Goal: Transaction & Acquisition: Purchase product/service

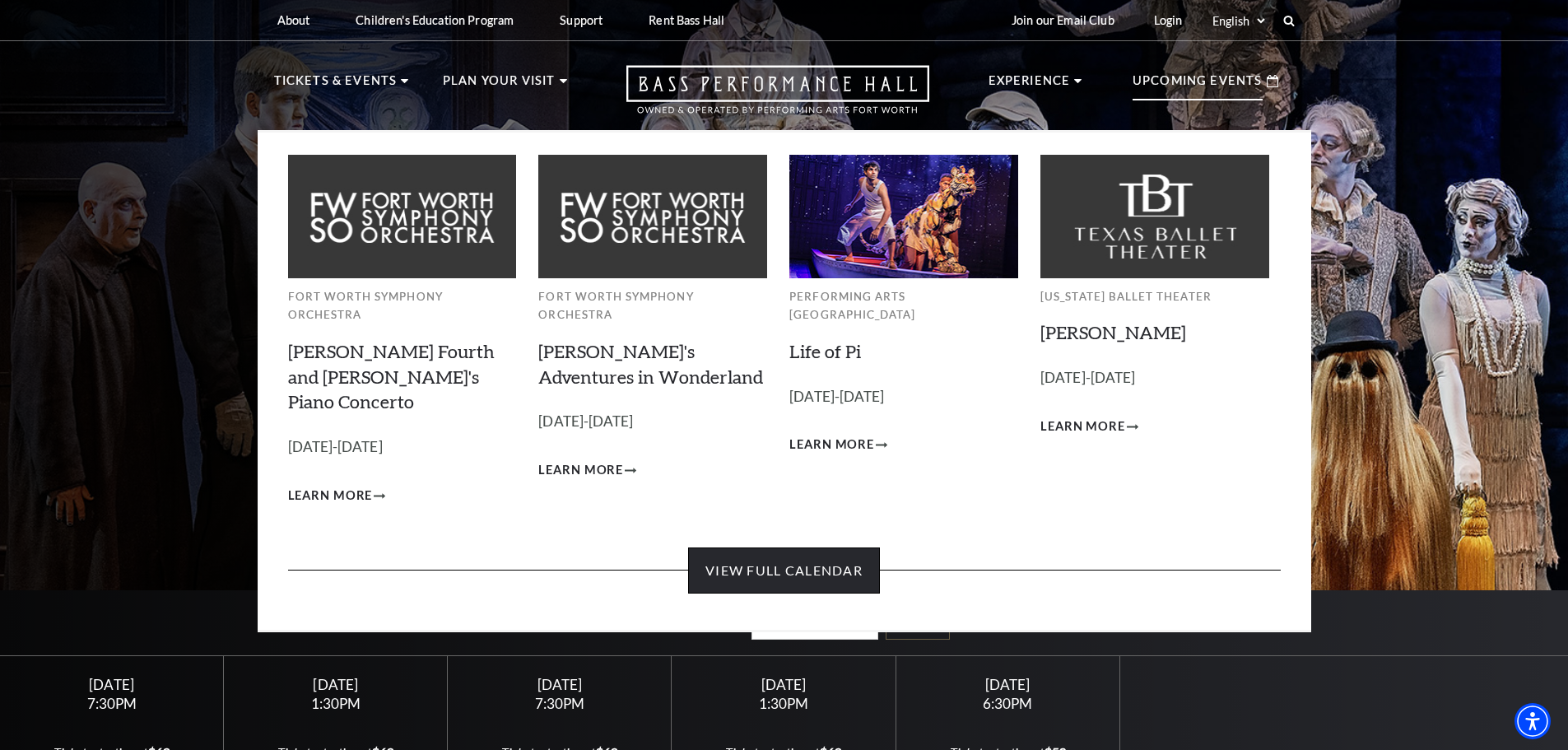
click at [788, 547] on link "View Full Calendar" at bounding box center [784, 570] width 192 height 46
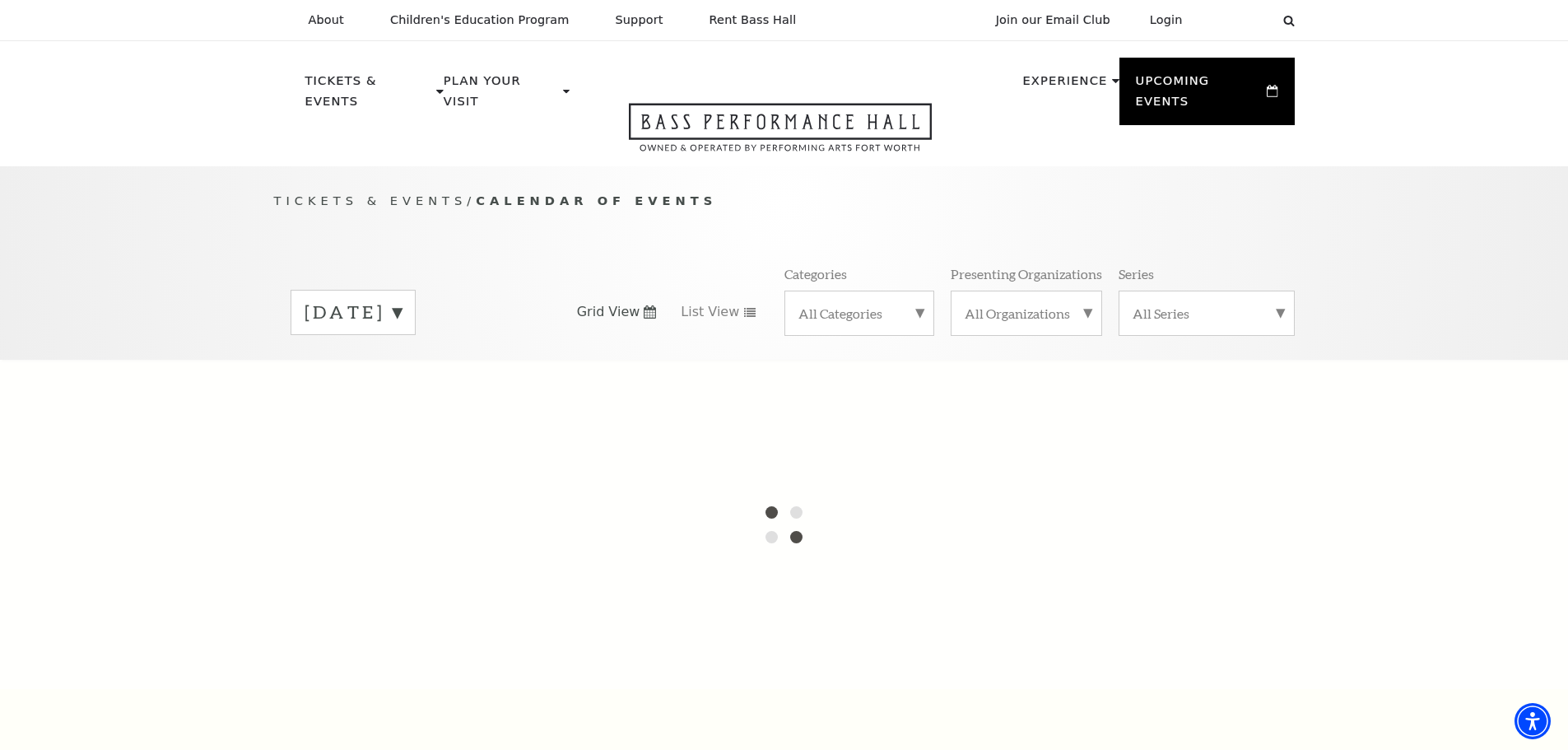
click at [402, 300] on label "September 2025" at bounding box center [353, 312] width 97 height 26
click at [402, 329] on label "October 2025" at bounding box center [353, 347] width 97 height 36
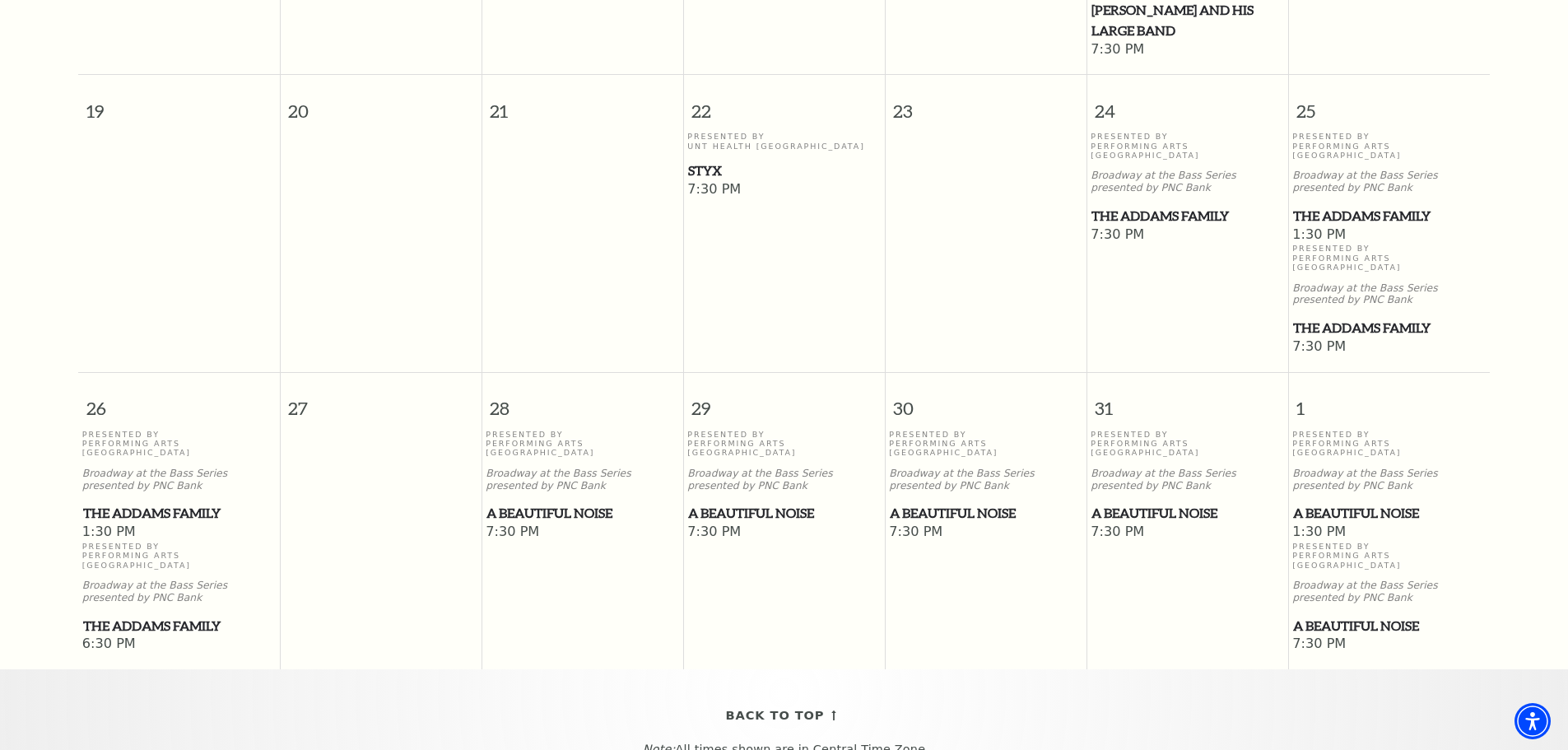
scroll to position [1050, 0]
click at [1347, 317] on span "The Addams Family" at bounding box center [1389, 327] width 192 height 21
click at [1372, 317] on span "The Addams Family" at bounding box center [1389, 327] width 192 height 21
click at [1346, 317] on span "The Addams Family" at bounding box center [1389, 327] width 192 height 21
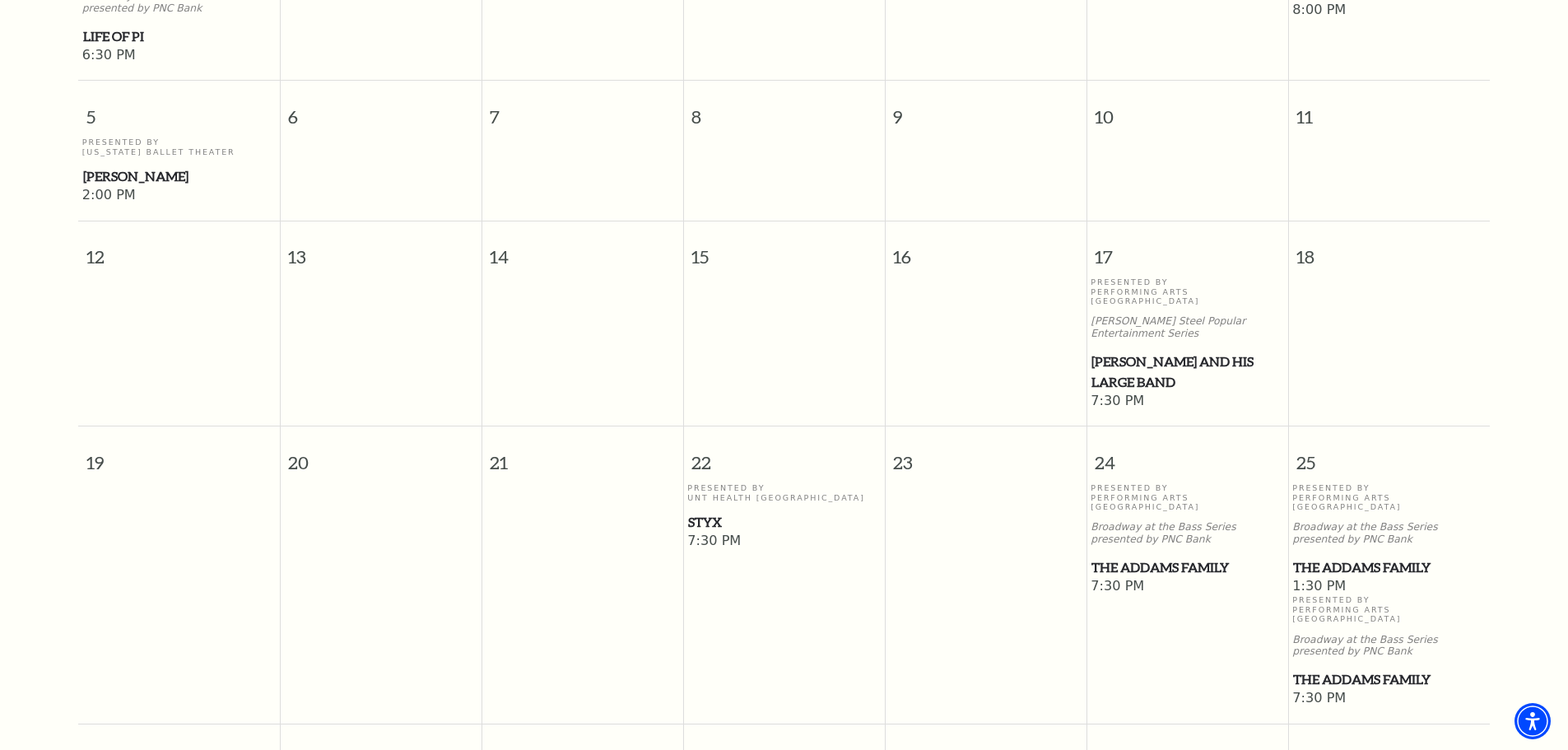
scroll to position [722, 0]
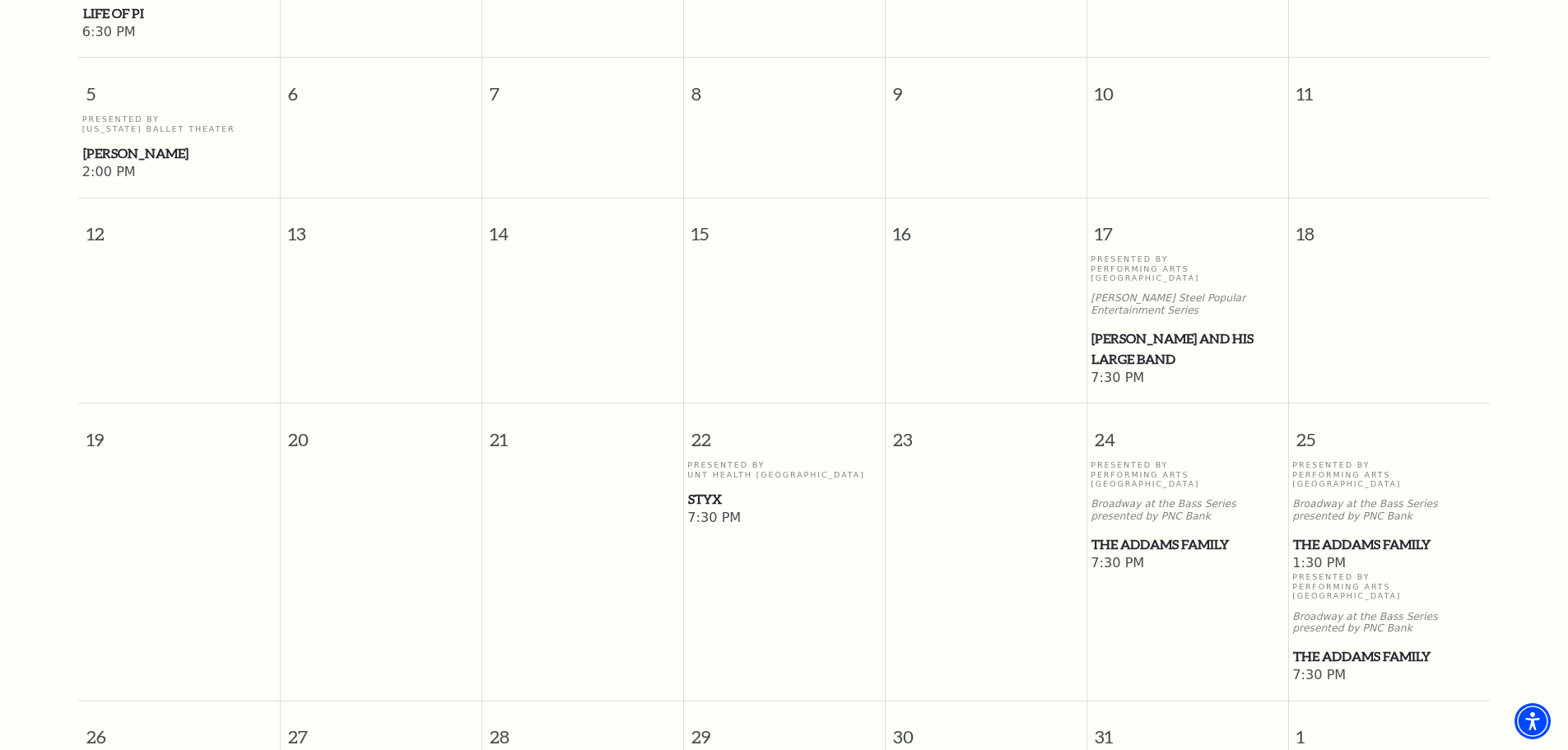
click at [1343, 646] on span "The Addams Family" at bounding box center [1389, 656] width 192 height 21
click at [1342, 646] on span "The Addams Family" at bounding box center [1389, 656] width 192 height 21
click at [1309, 646] on span "The Addams Family" at bounding box center [1389, 656] width 192 height 21
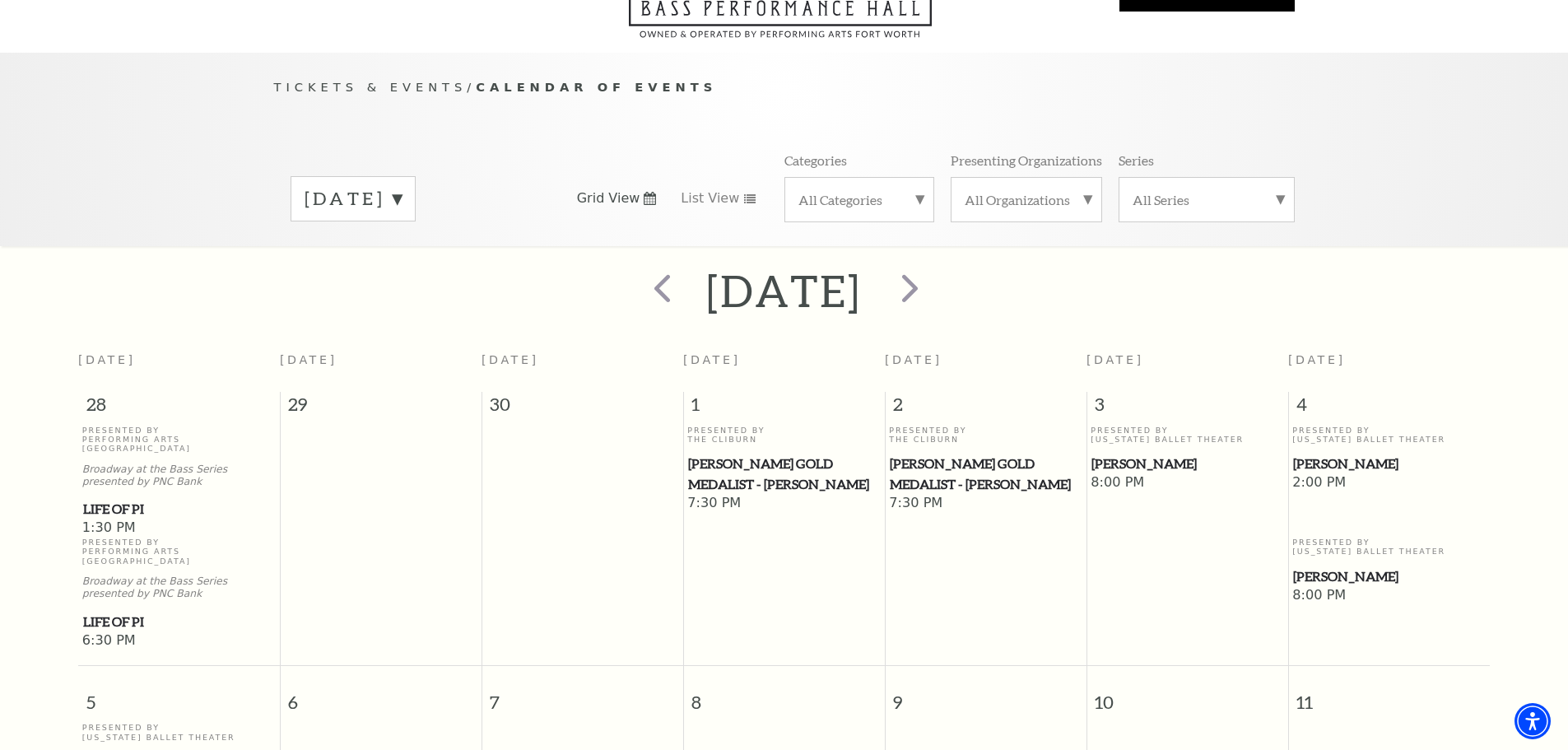
scroll to position [0, 0]
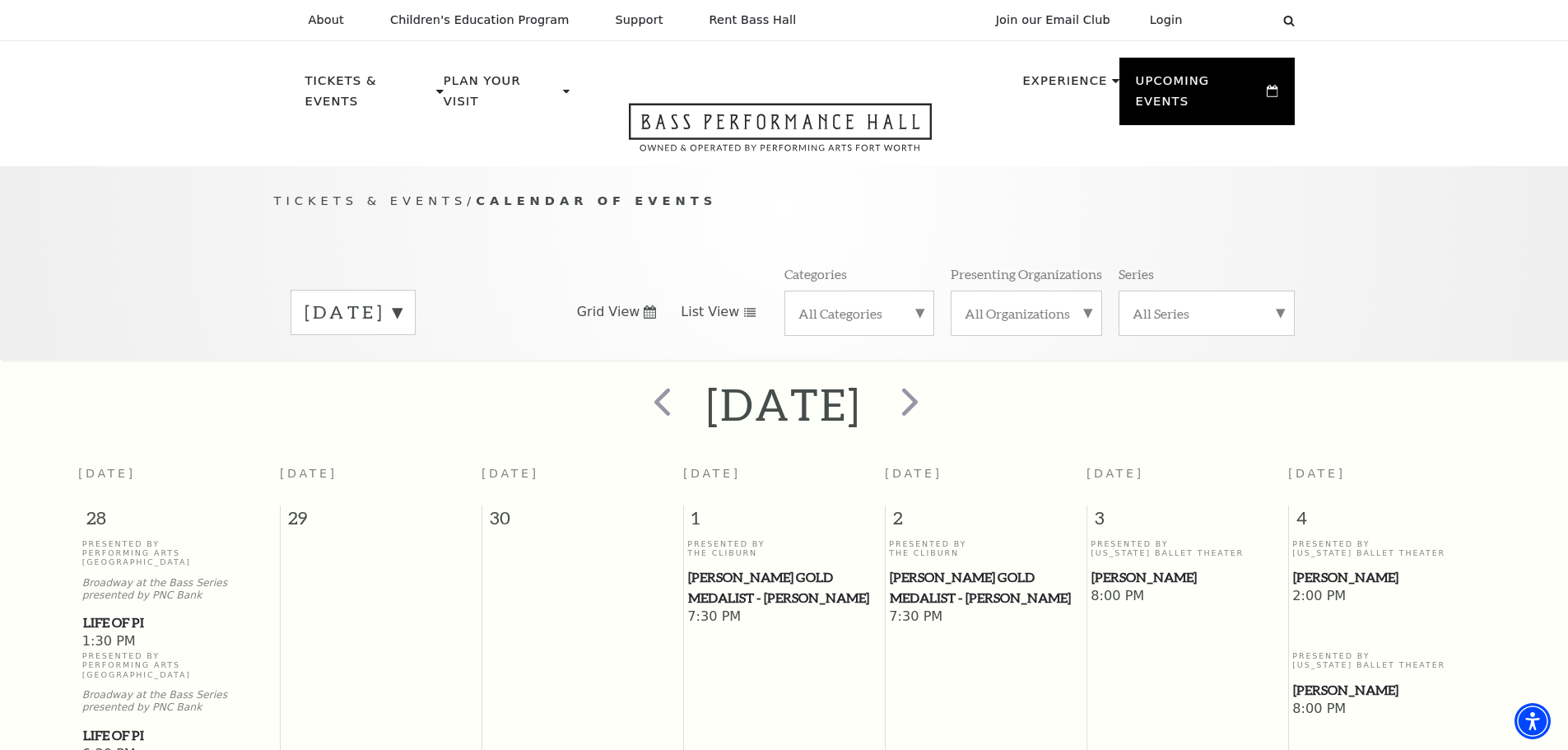
click at [744, 308] on use at bounding box center [750, 312] width 12 height 9
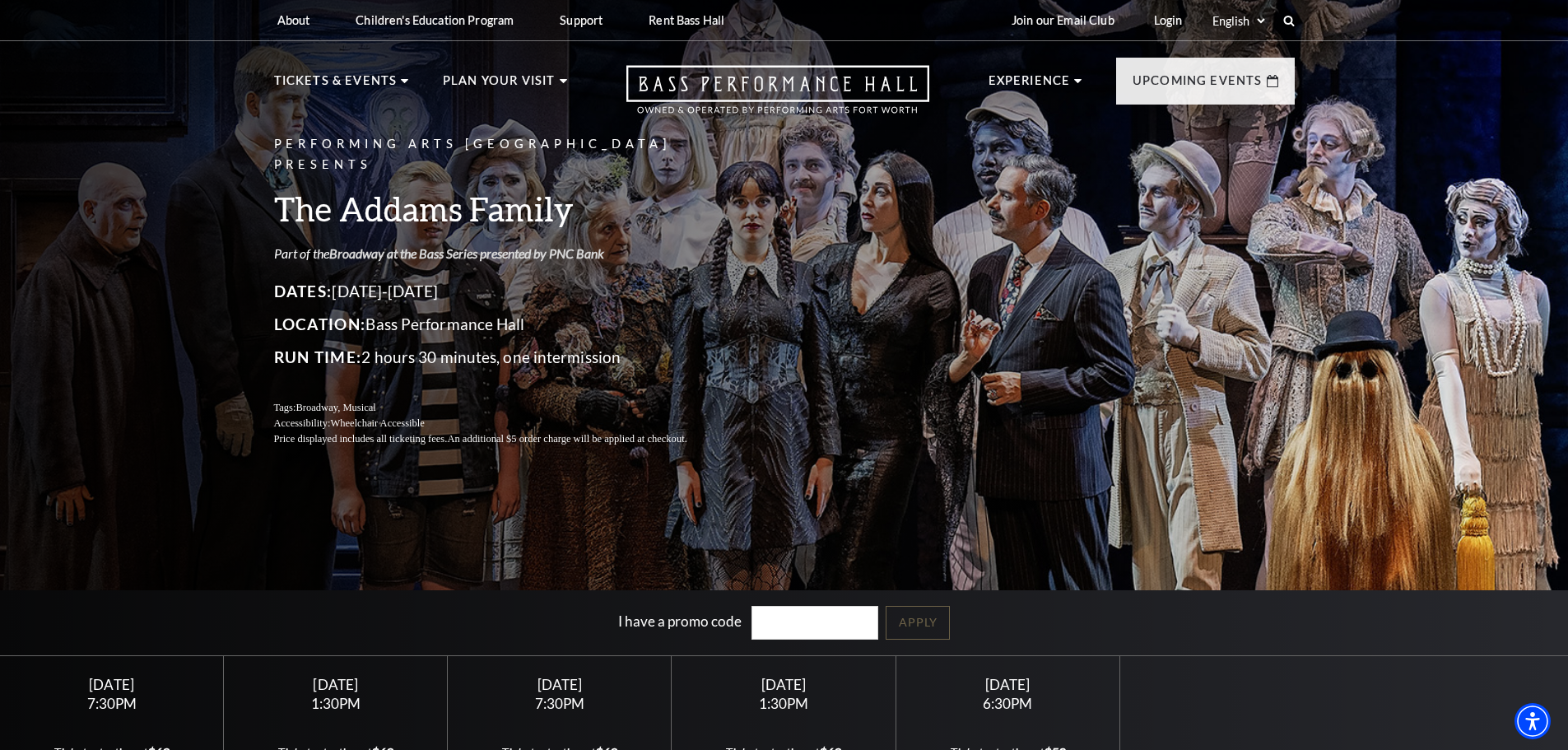
click at [517, 245] on link "Broadway at the Bass Series presented by PNC Bank" at bounding box center [467, 252] width 275 height 16
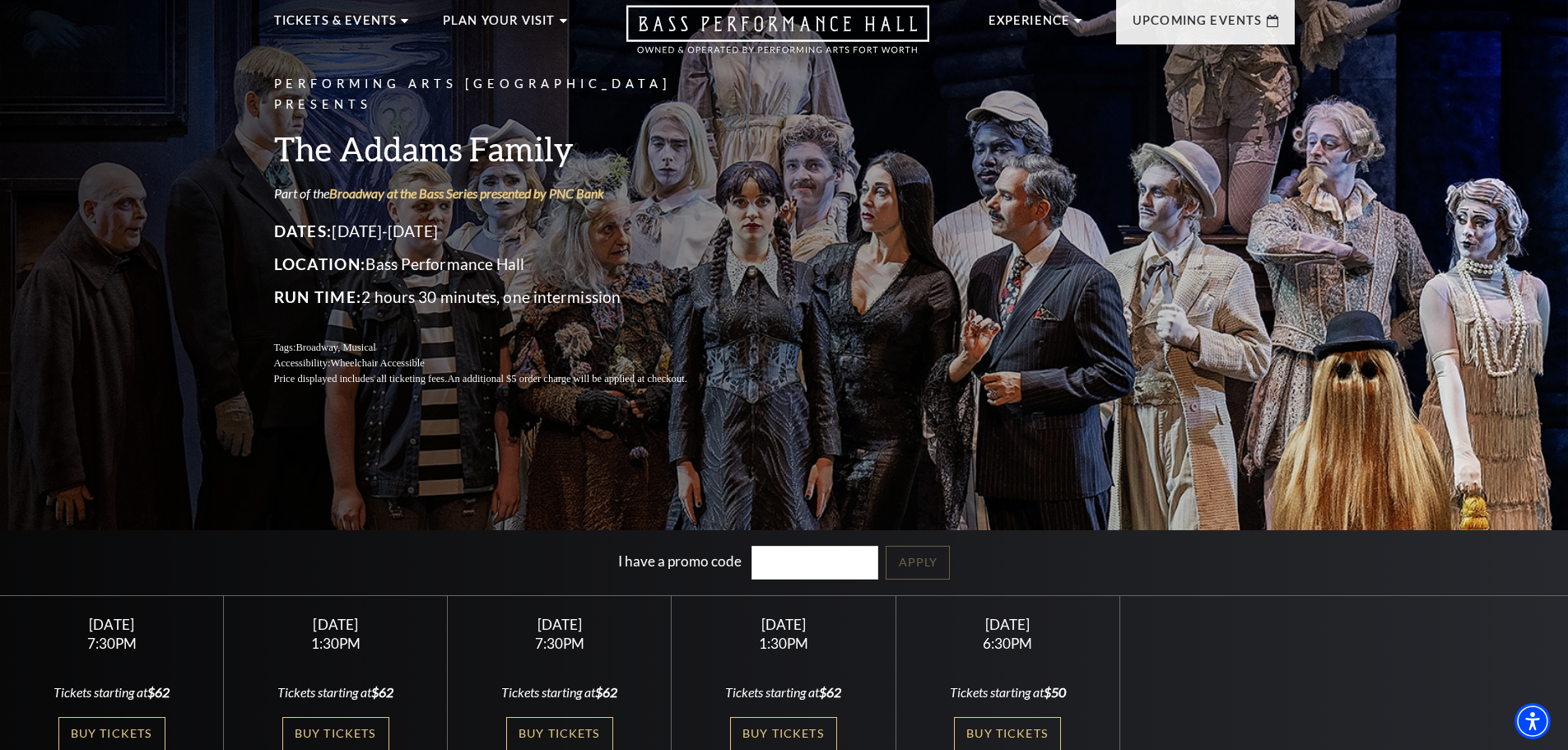
scroll to position [165, 0]
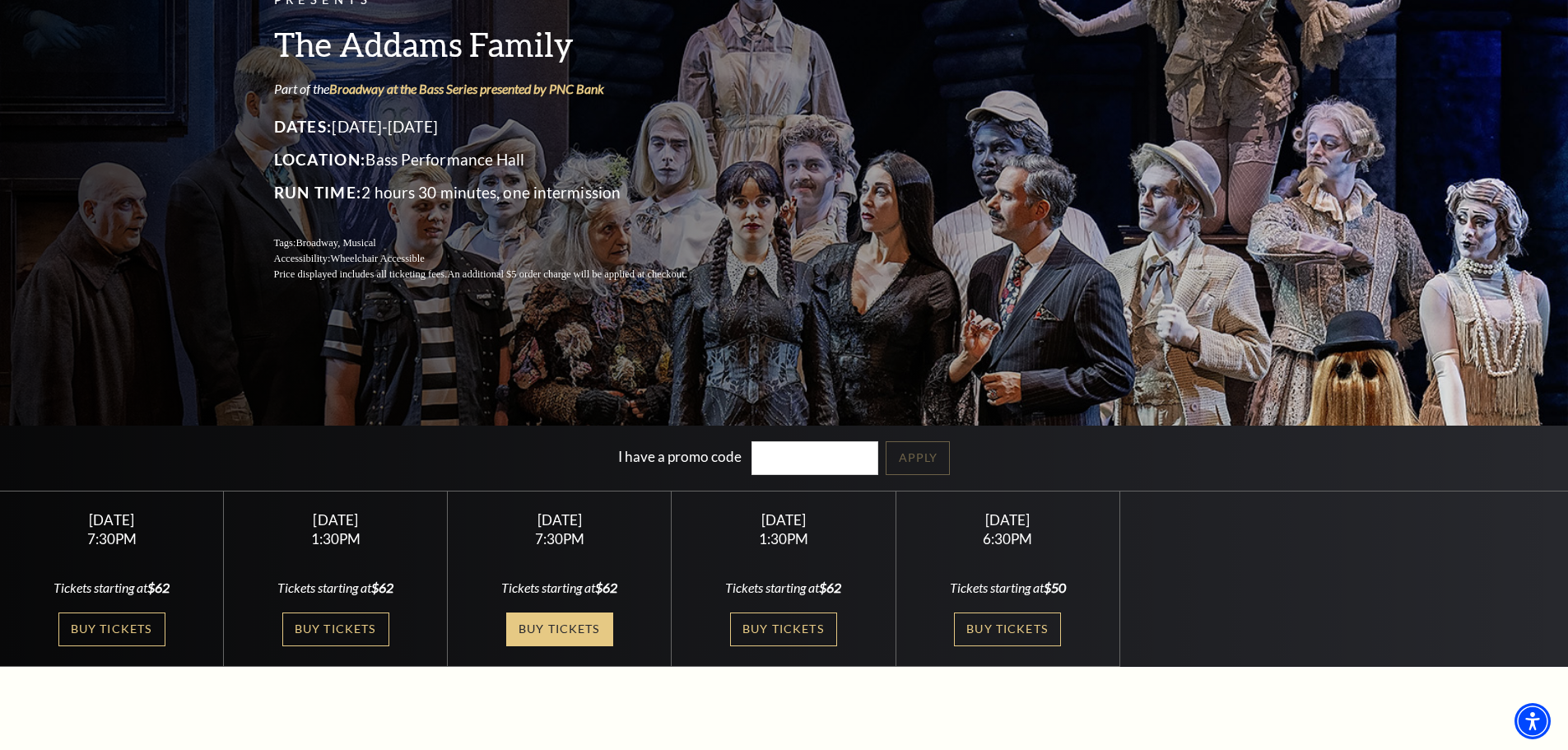
click at [565, 628] on link "Buy Tickets" at bounding box center [559, 629] width 107 height 34
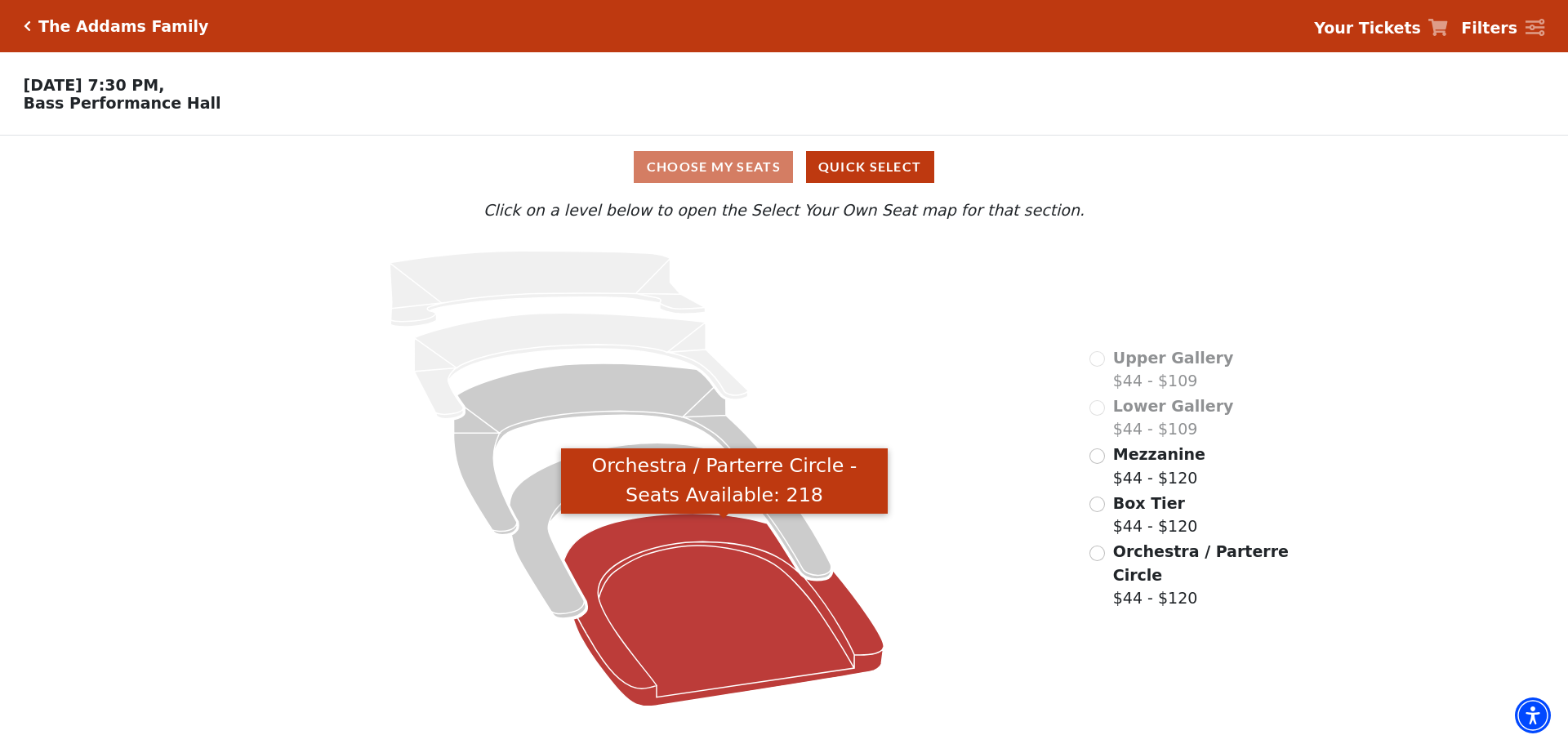
click at [718, 644] on icon "Orchestra / Parterre Circle - Seats Available: 218" at bounding box center [724, 609] width 320 height 193
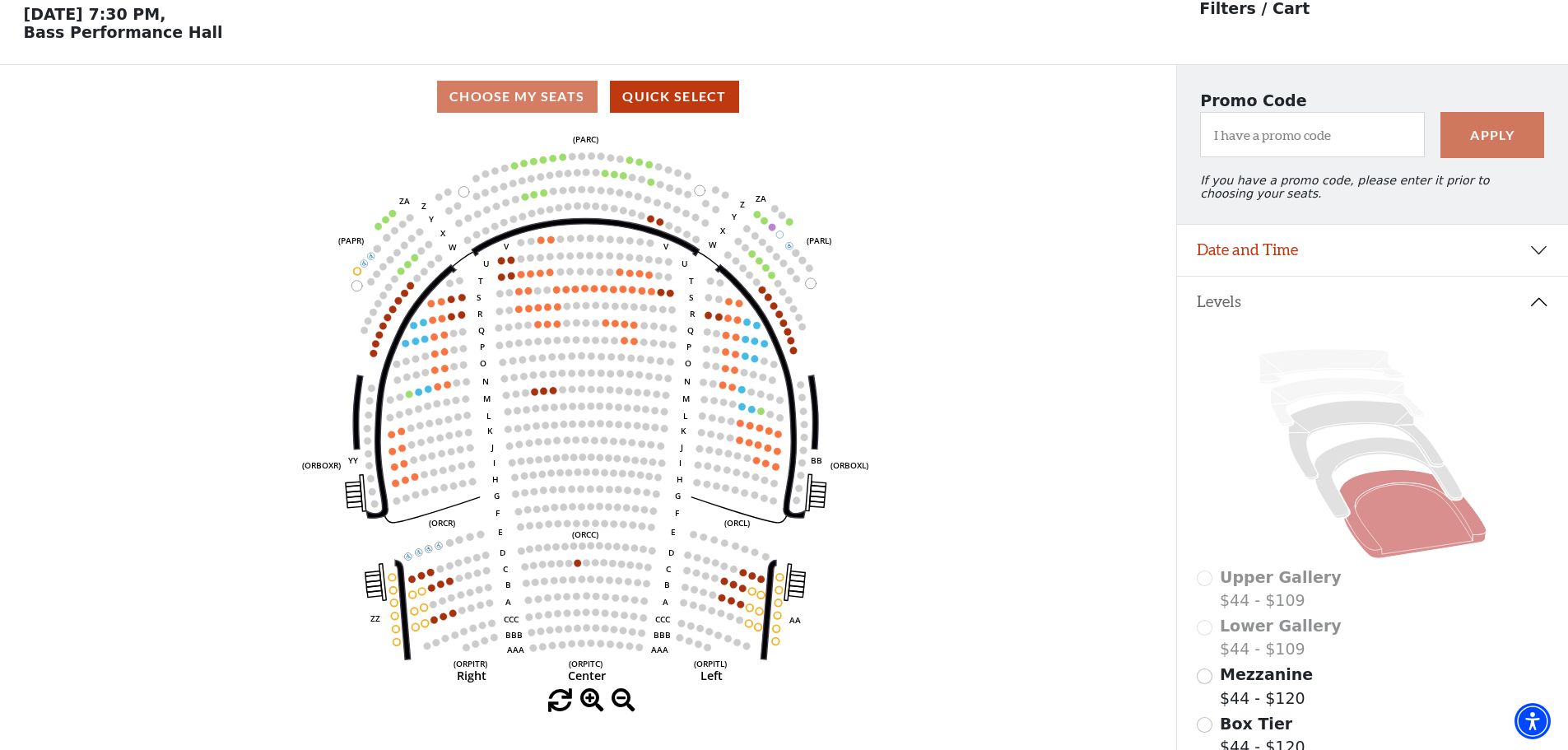
scroll to position [76, 0]
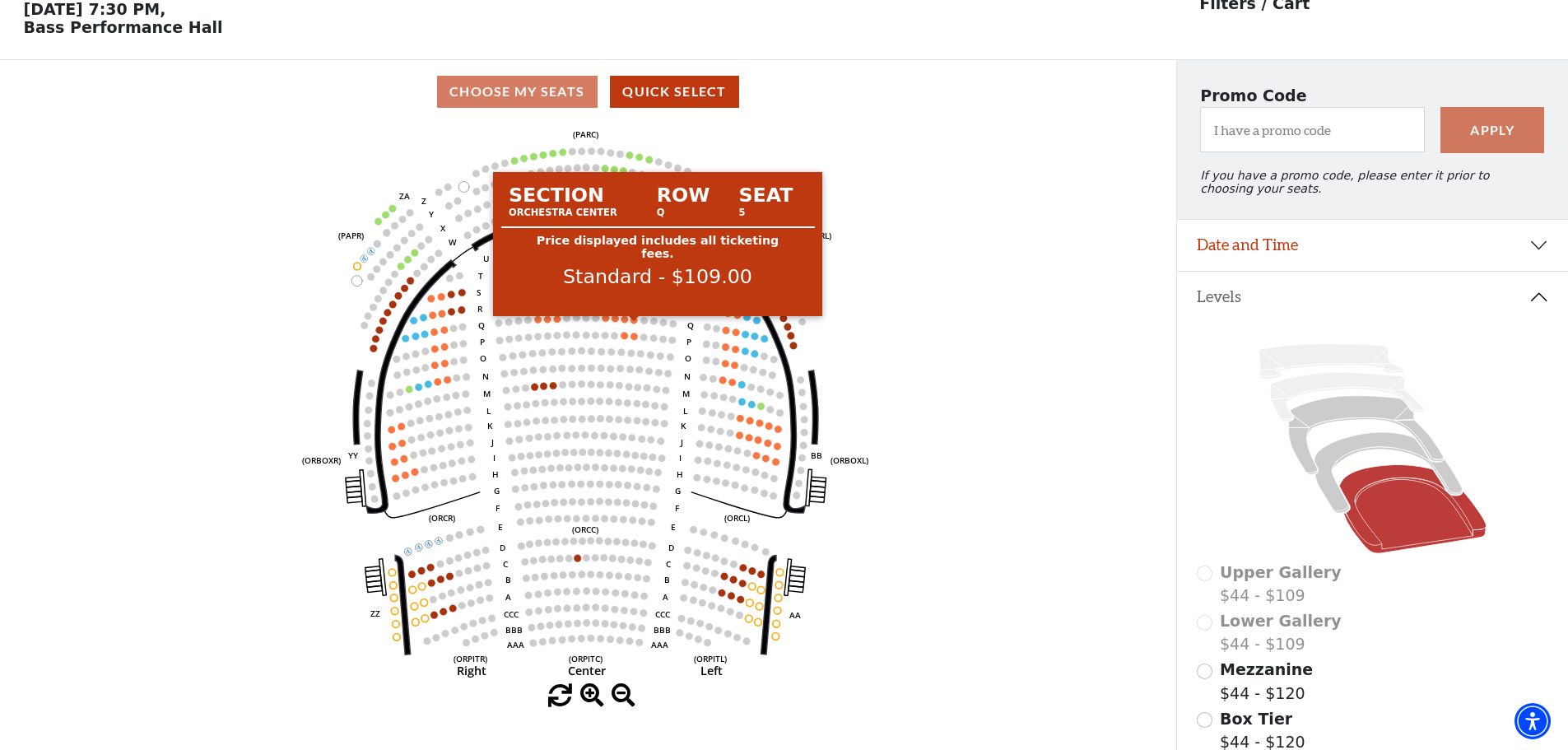
click at [632, 324] on circle at bounding box center [633, 320] width 7 height 7
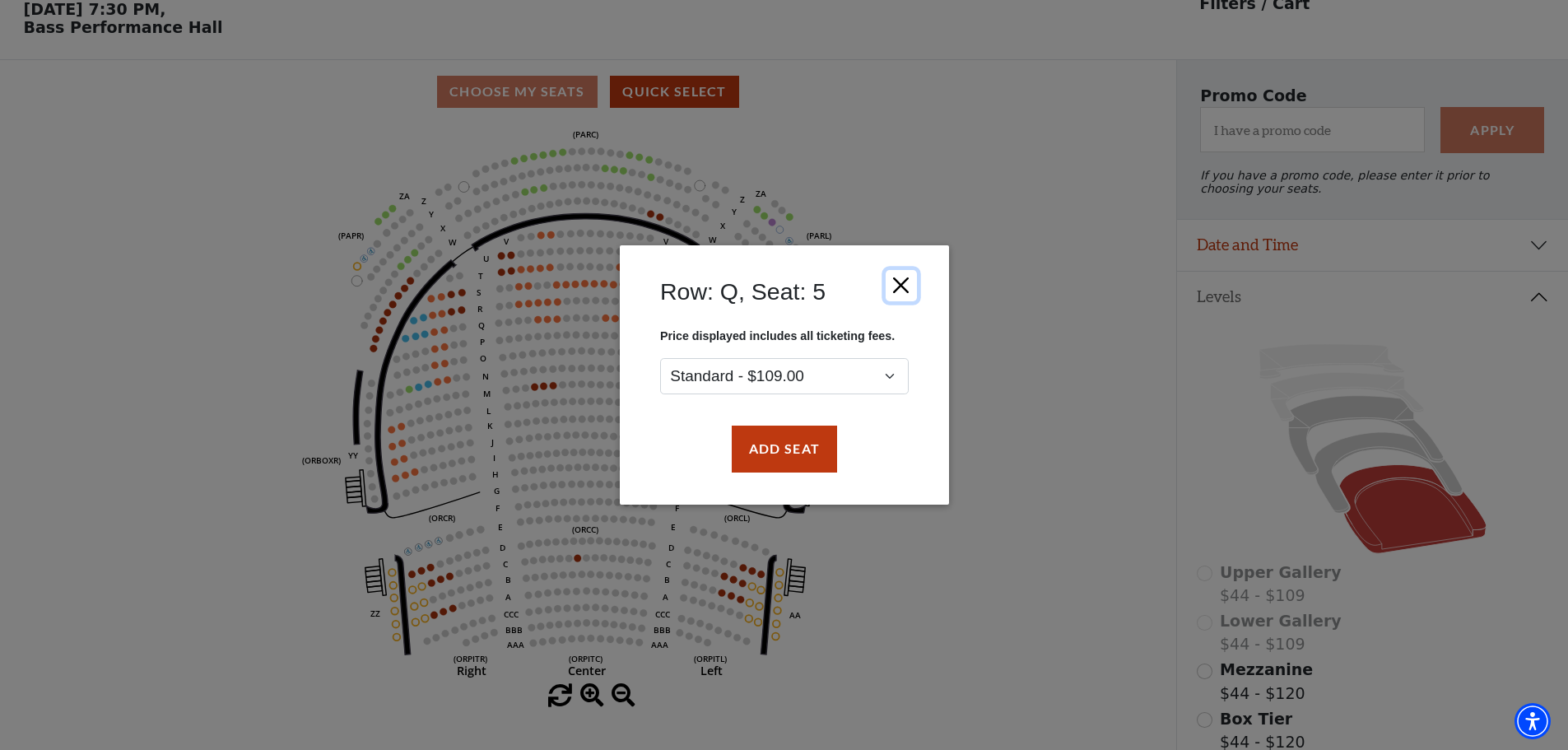
click at [908, 276] on button "Close" at bounding box center [901, 286] width 31 height 31
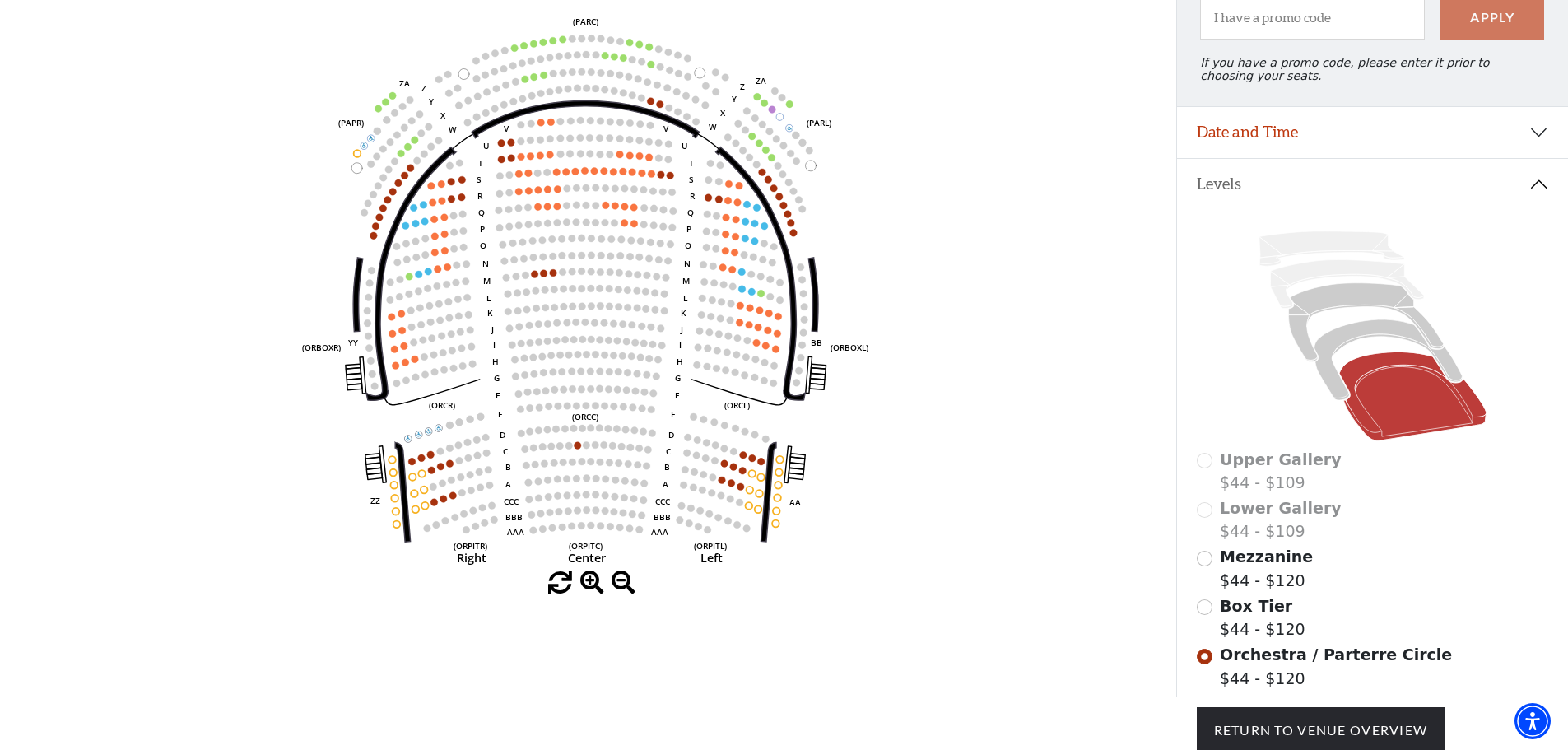
scroll to position [159, 0]
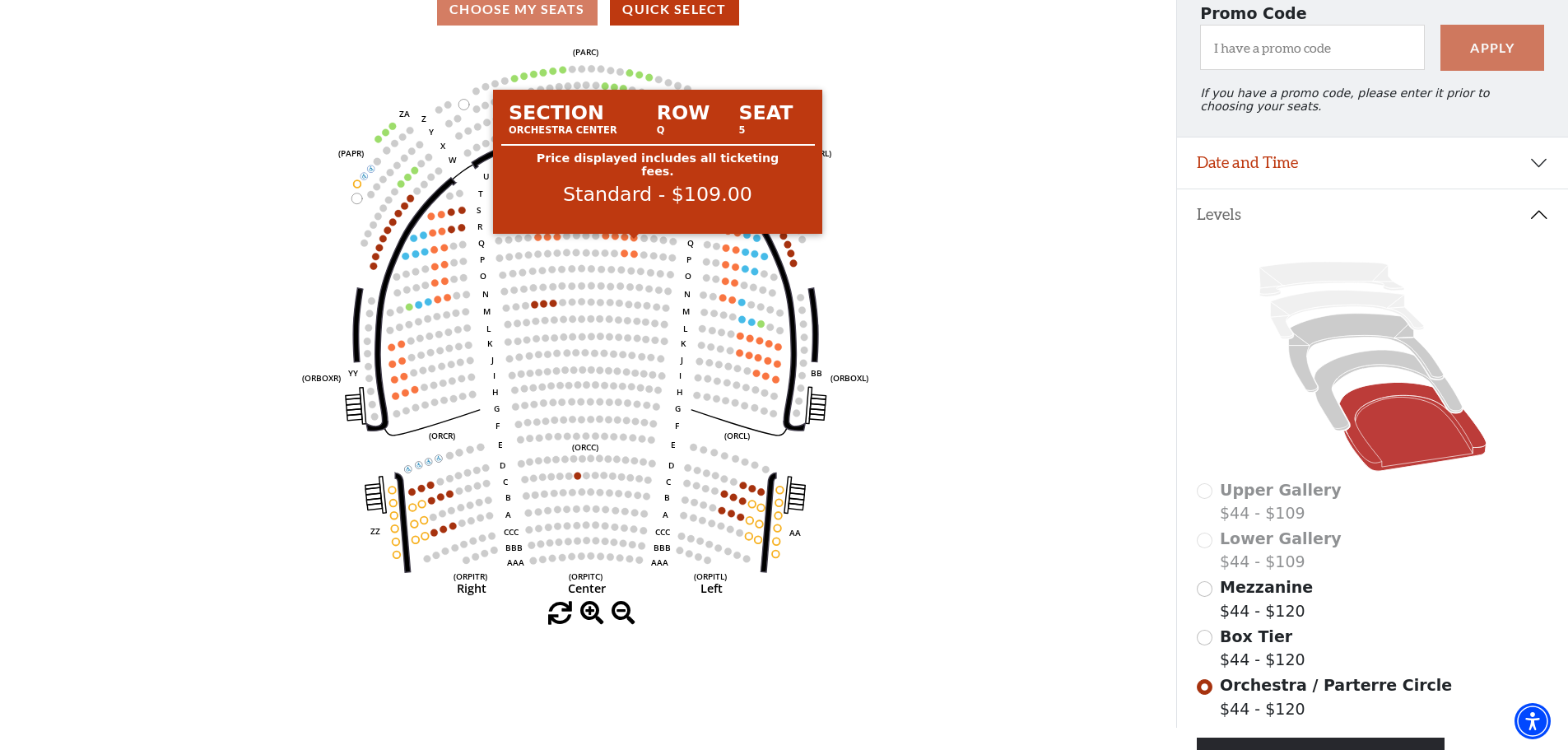
click at [631, 241] on circle at bounding box center [633, 237] width 7 height 7
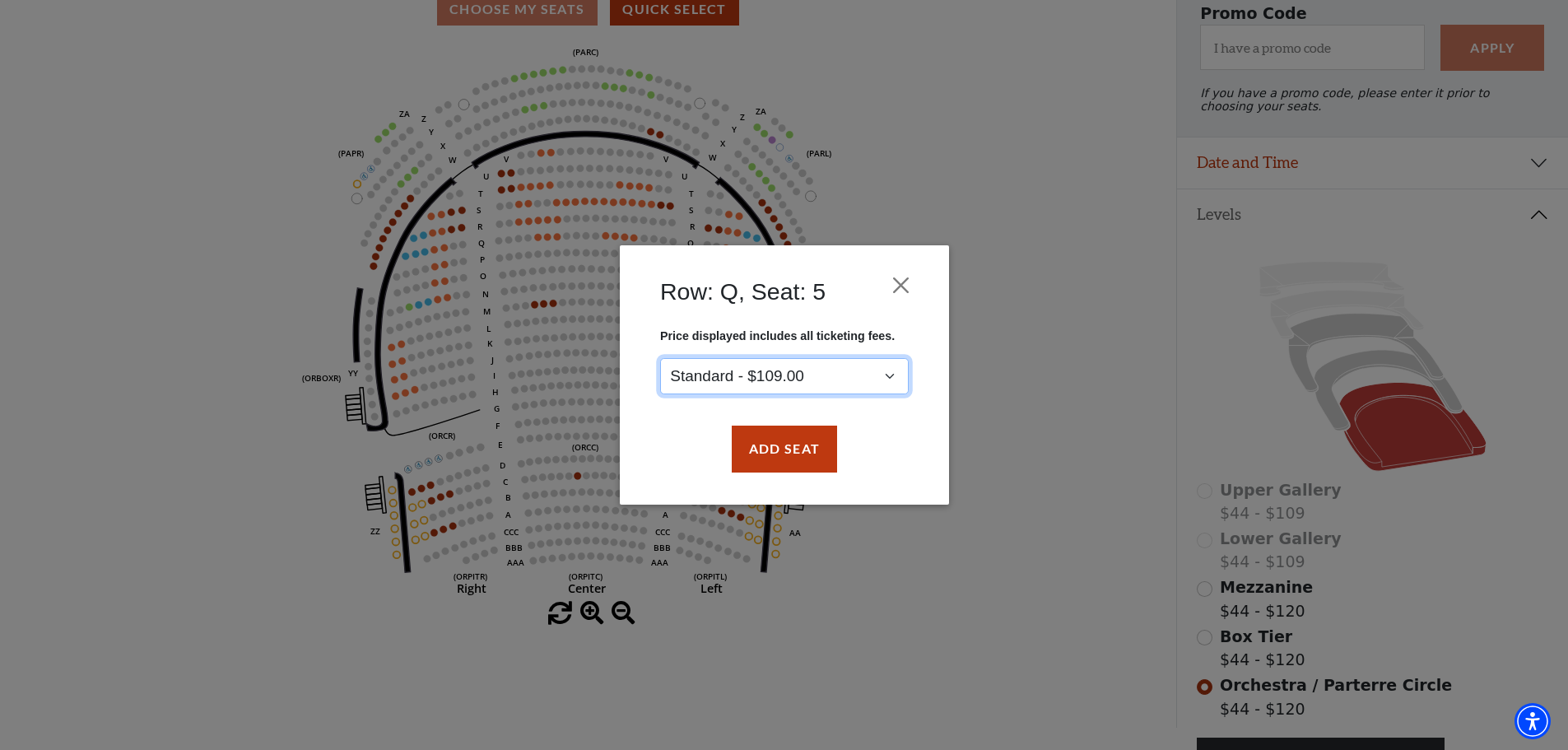
click at [748, 373] on select "Standard - $109.00" at bounding box center [784, 376] width 248 height 37
click at [672, 467] on div "Add Seat" at bounding box center [784, 449] width 280 height 77
click at [906, 281] on button "Close" at bounding box center [901, 286] width 31 height 31
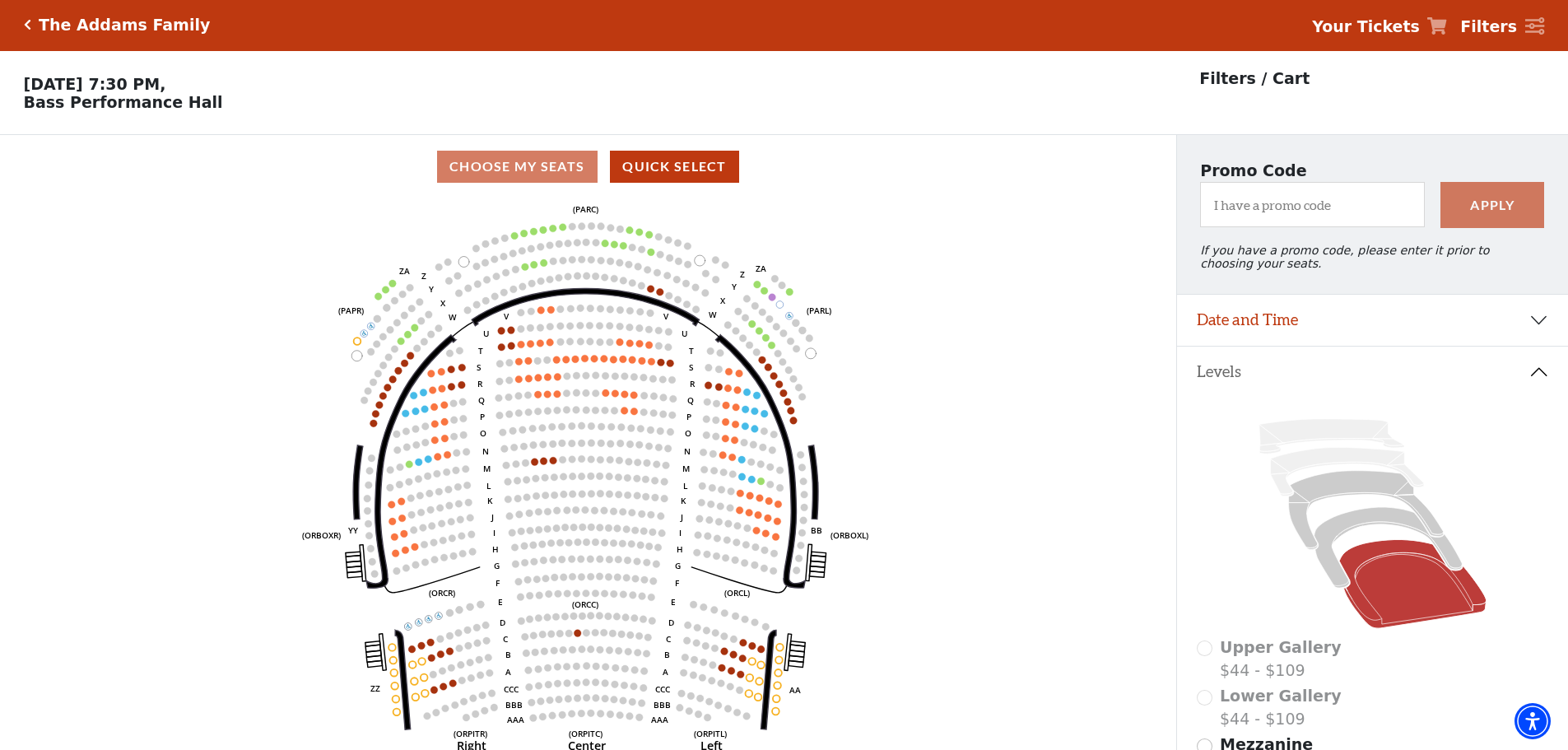
scroll to position [0, 0]
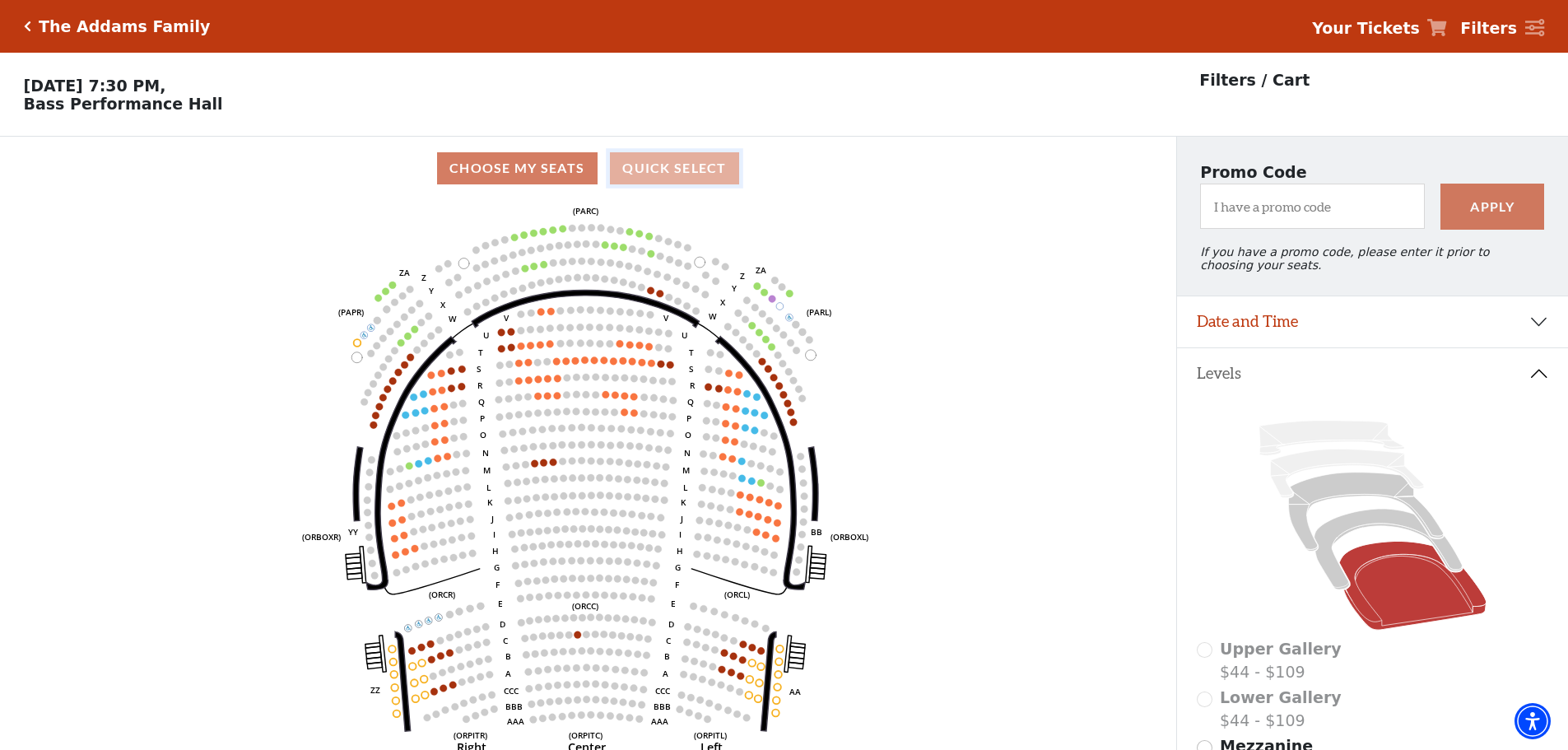
click at [685, 179] on button "Quick Select" at bounding box center [675, 168] width 129 height 32
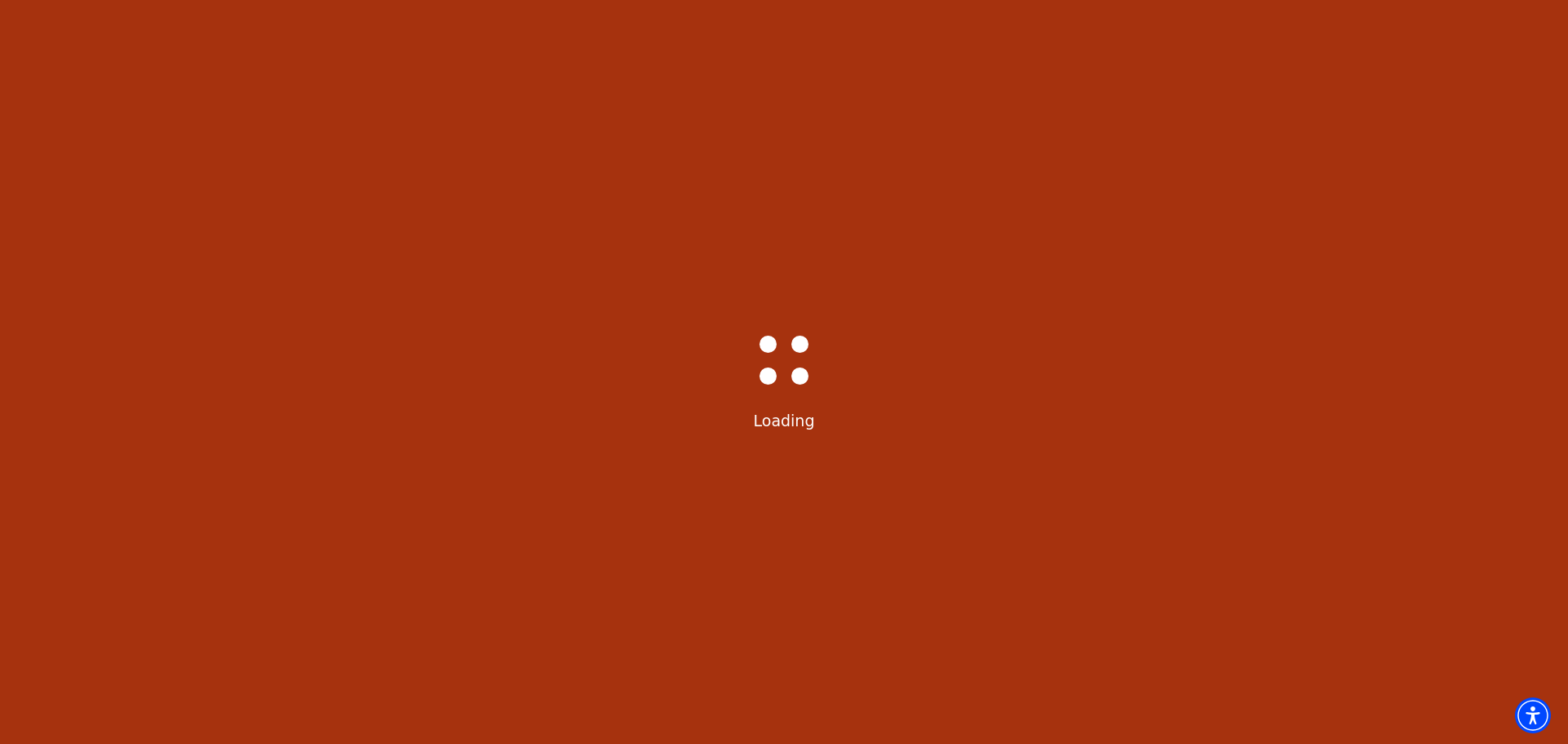
select select "6292"
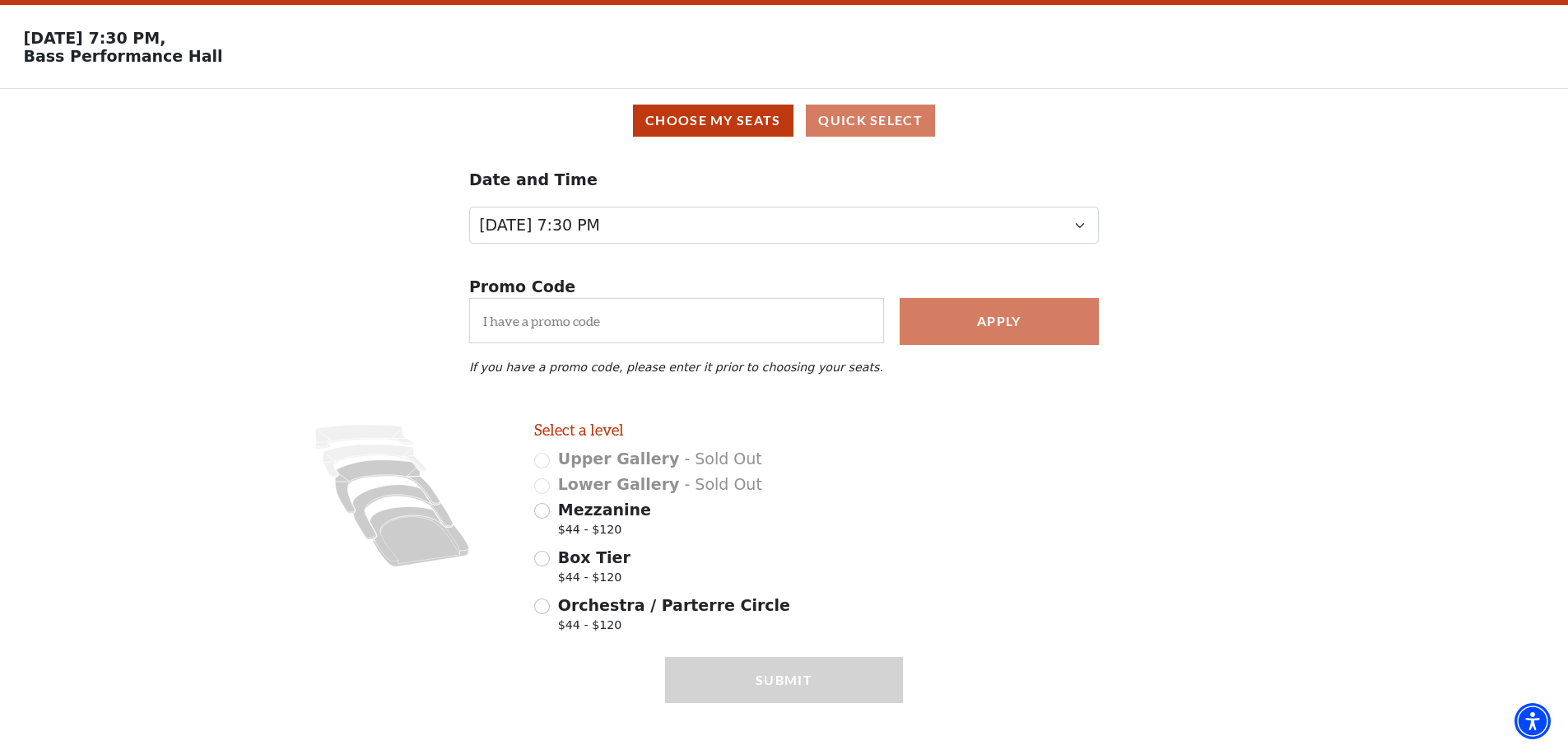
scroll to position [73, 0]
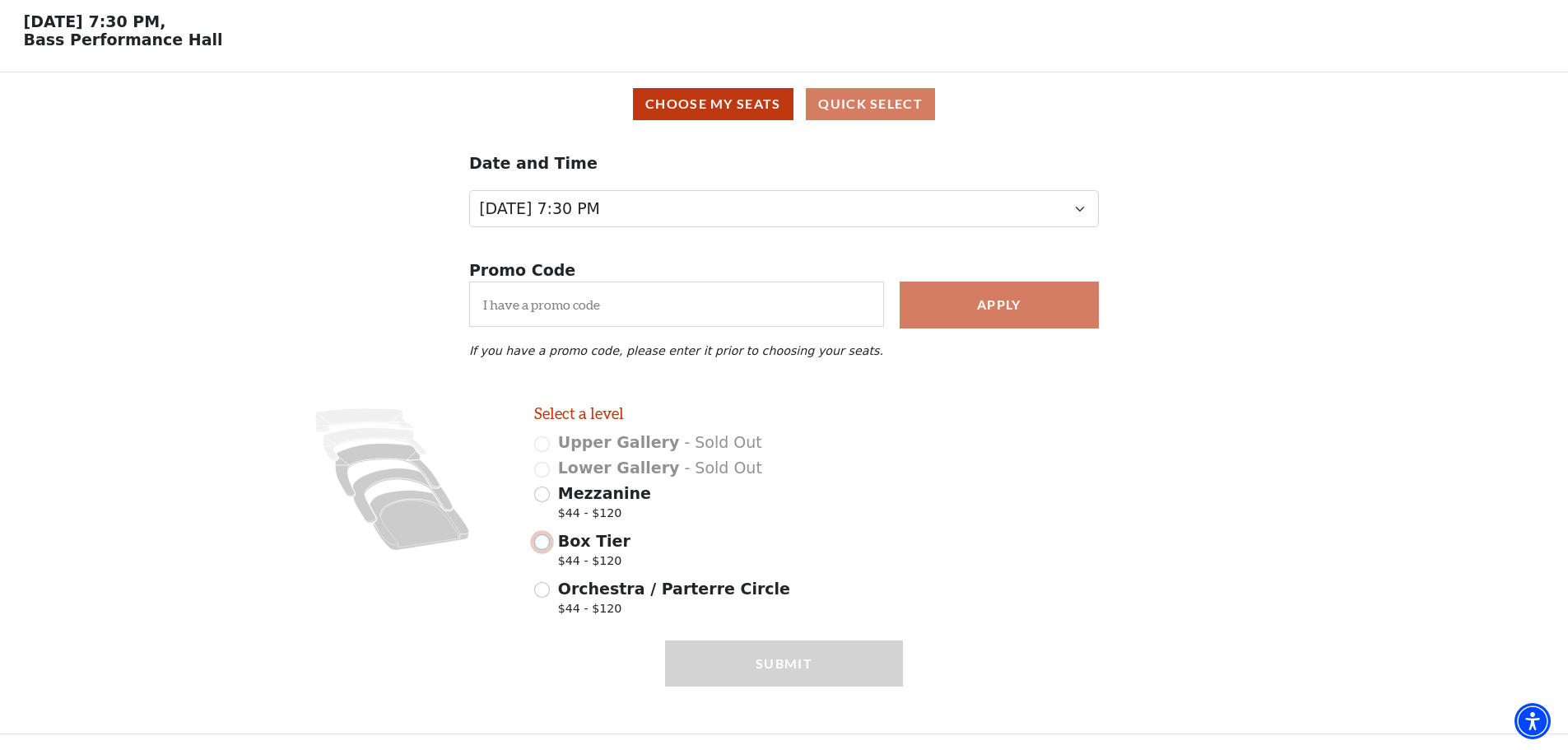
click at [544, 542] on input "Box Tier $44 - $120" at bounding box center [541, 541] width 16 height 16
radio input "true"
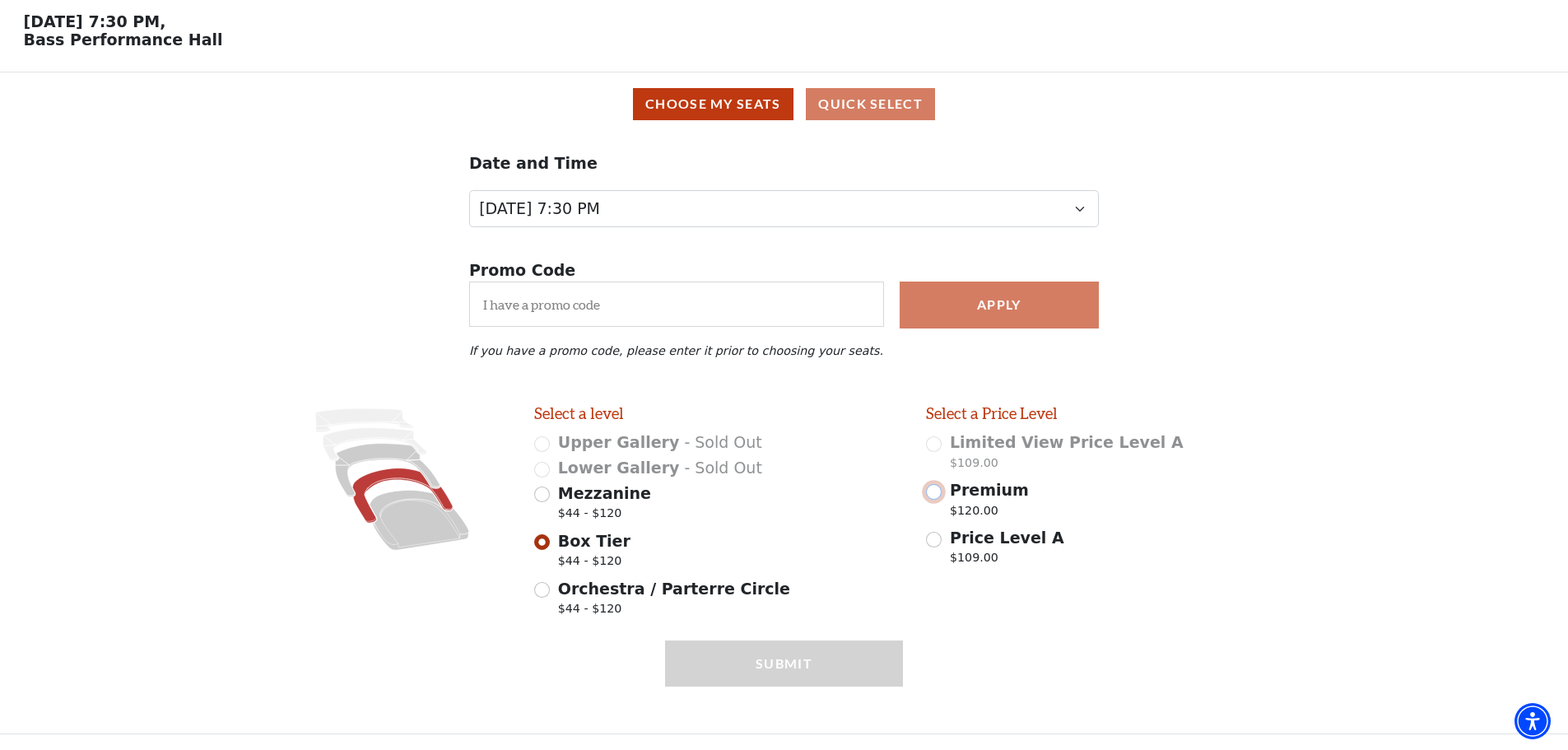
click at [932, 497] on input "Premium $120.00" at bounding box center [933, 492] width 16 height 16
radio input "true"
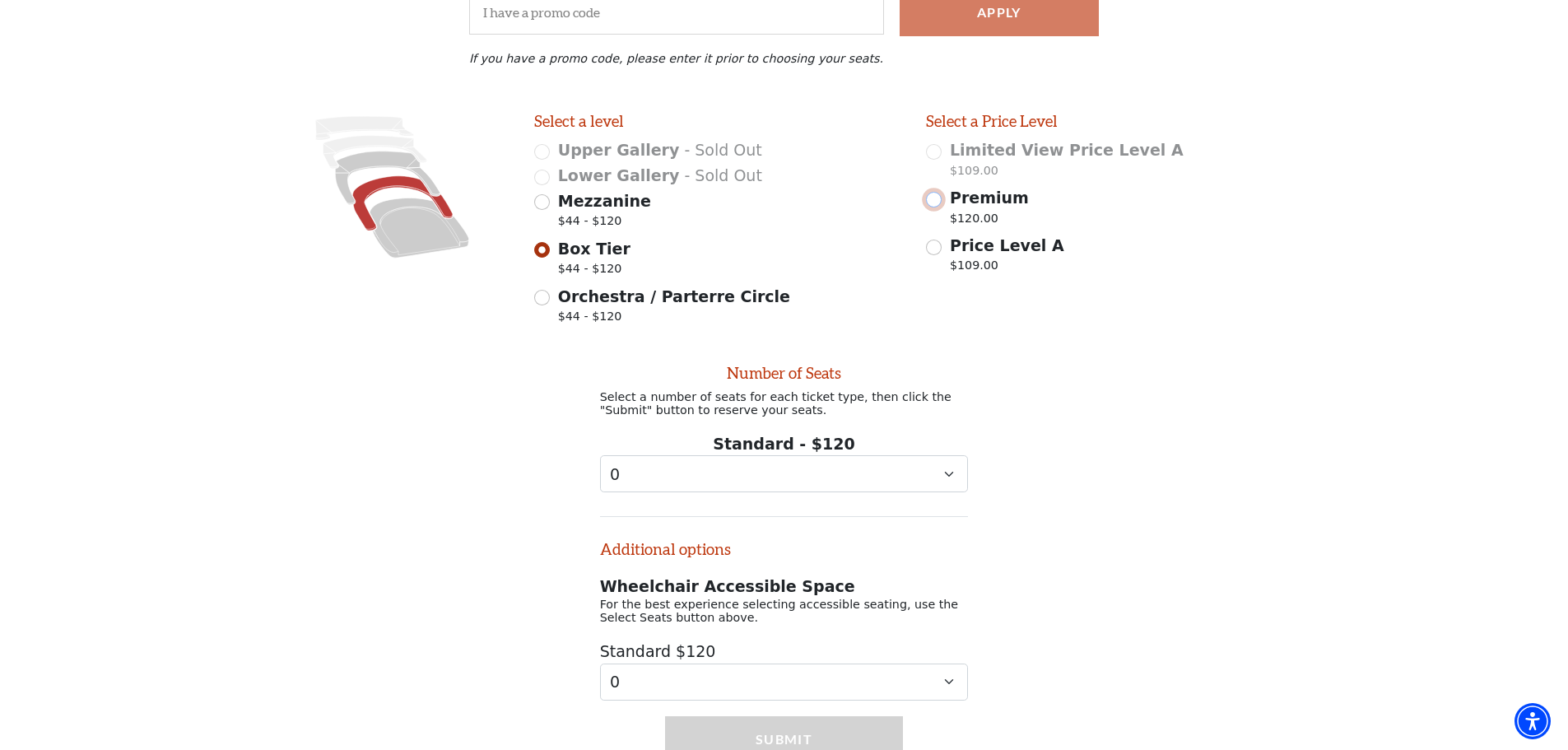
scroll to position [451, 0]
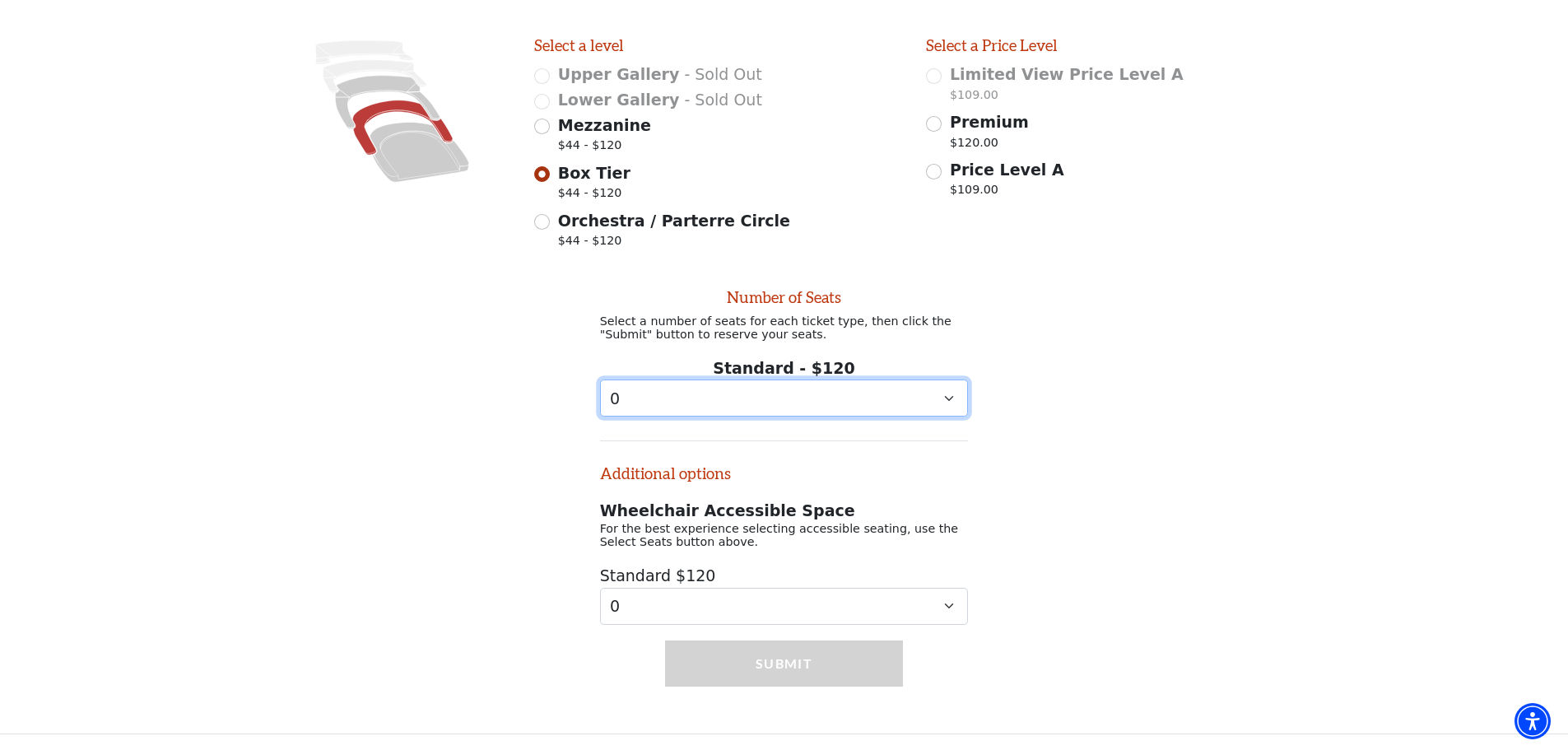
click at [950, 393] on select "0 1 2 3 4 5 6 7 8 9" at bounding box center [784, 397] width 368 height 37
select select "4"
click at [600, 379] on select "0 1 2 3 4 5 6 7 8 9" at bounding box center [784, 397] width 368 height 37
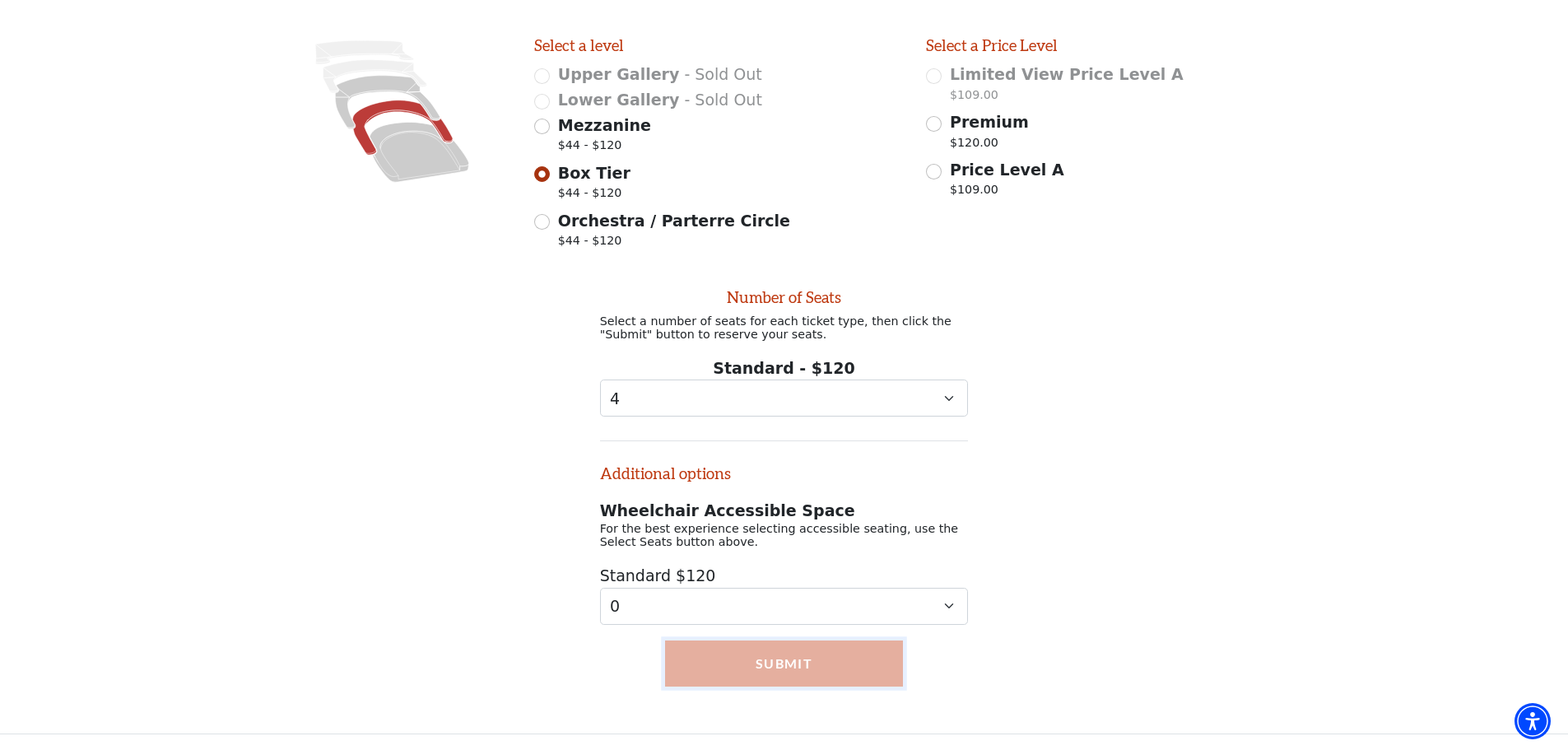
click at [811, 660] on button "Submit" at bounding box center [783, 663] width 238 height 46
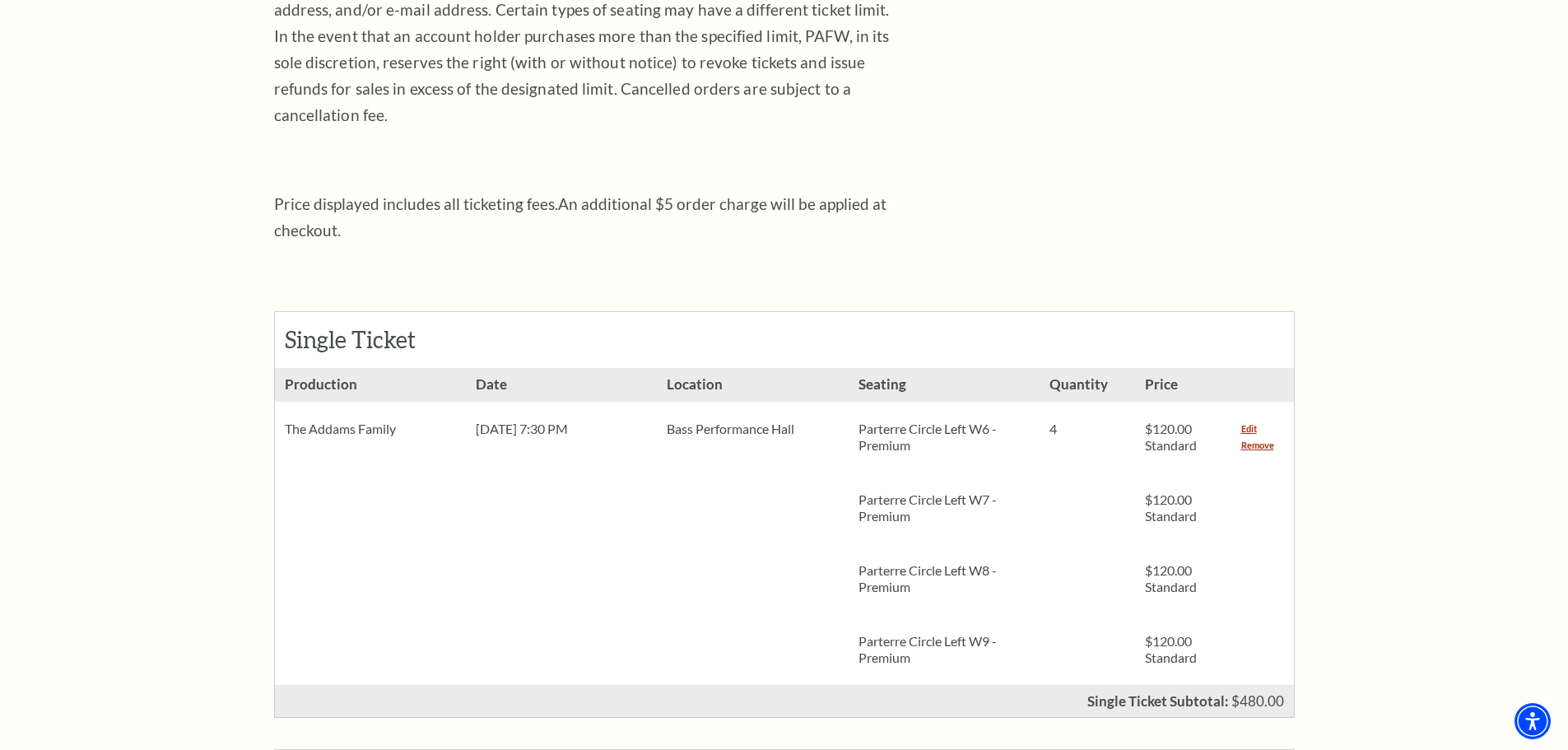
scroll to position [576, 0]
